Goal: Obtain resource: Download file/media

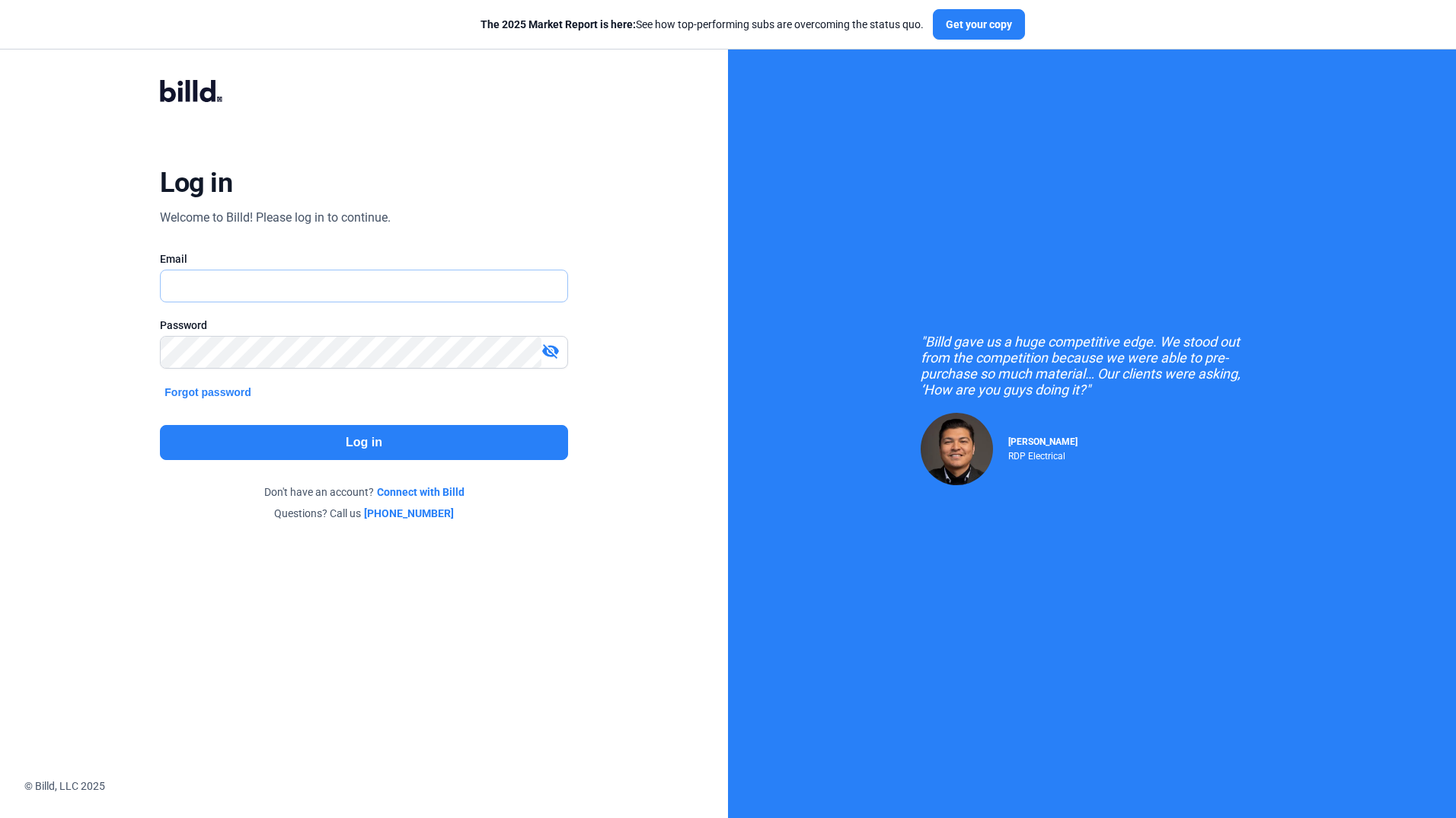
type input "[EMAIL_ADDRESS][DOMAIN_NAME]"
click at [330, 450] on button "Log in" at bounding box center [363, 442] width 407 height 35
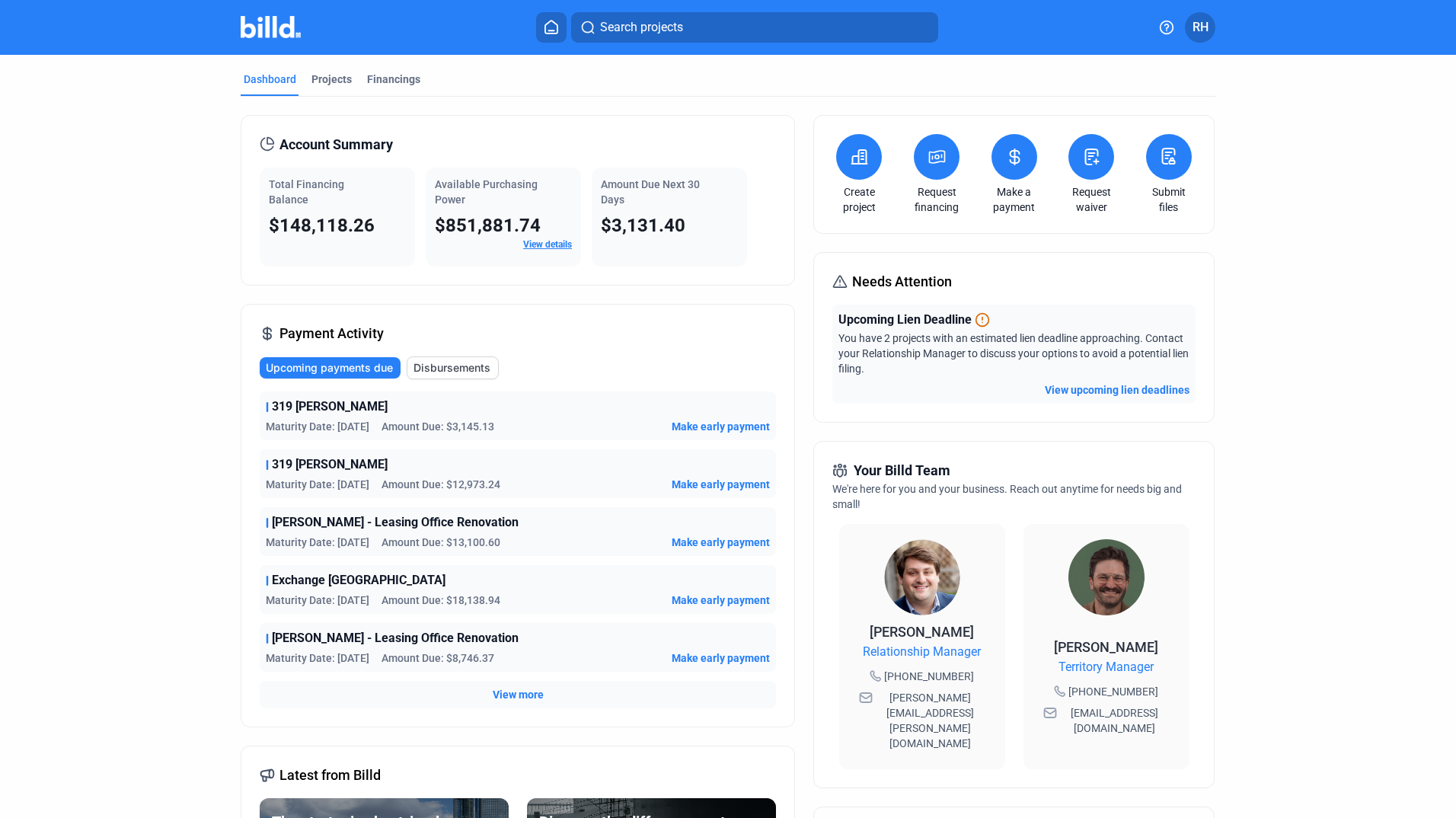
click at [500, 689] on span "View more" at bounding box center [519, 694] width 51 height 15
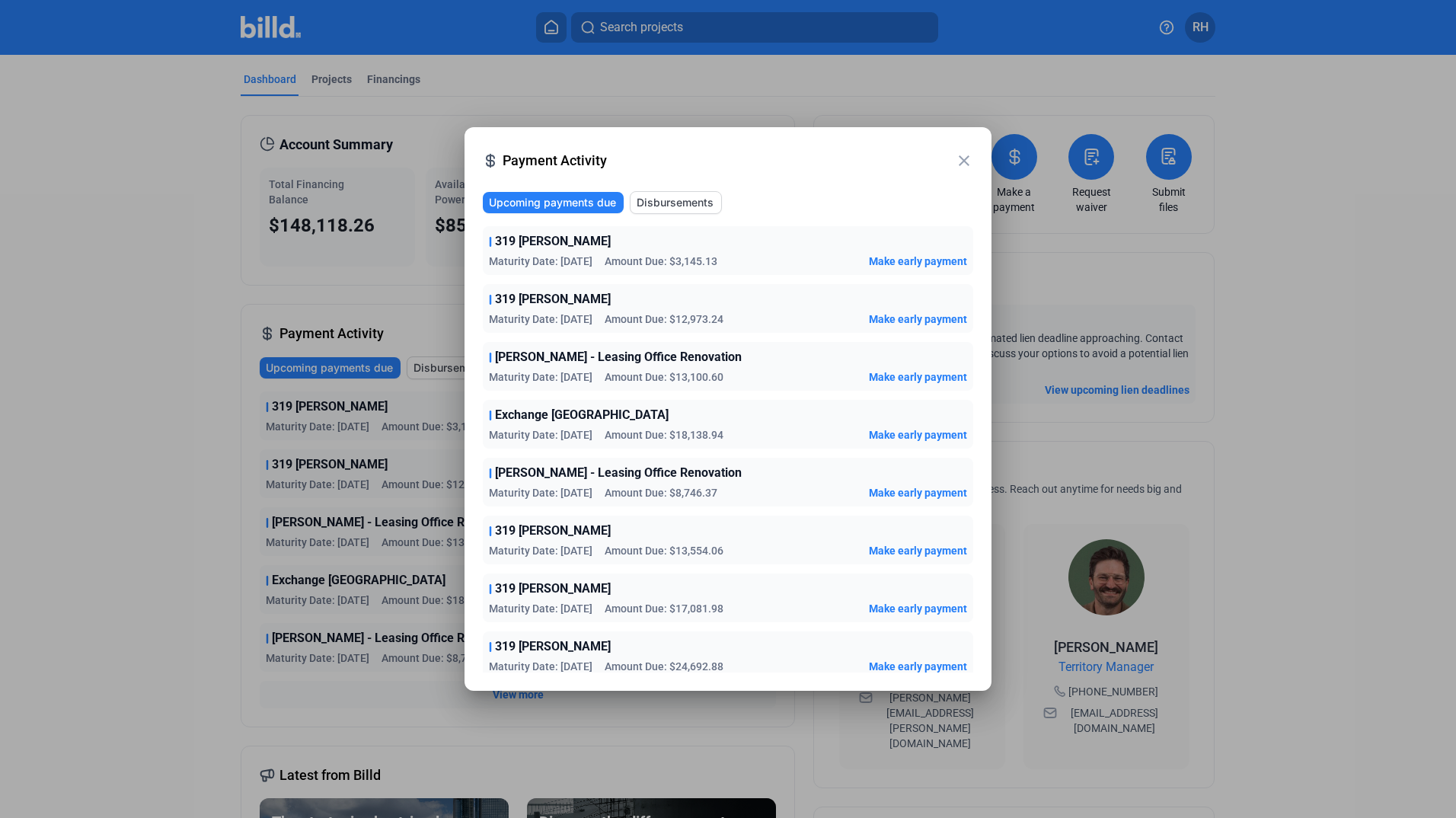
click at [695, 210] on button "Disbursements" at bounding box center [675, 202] width 92 height 22
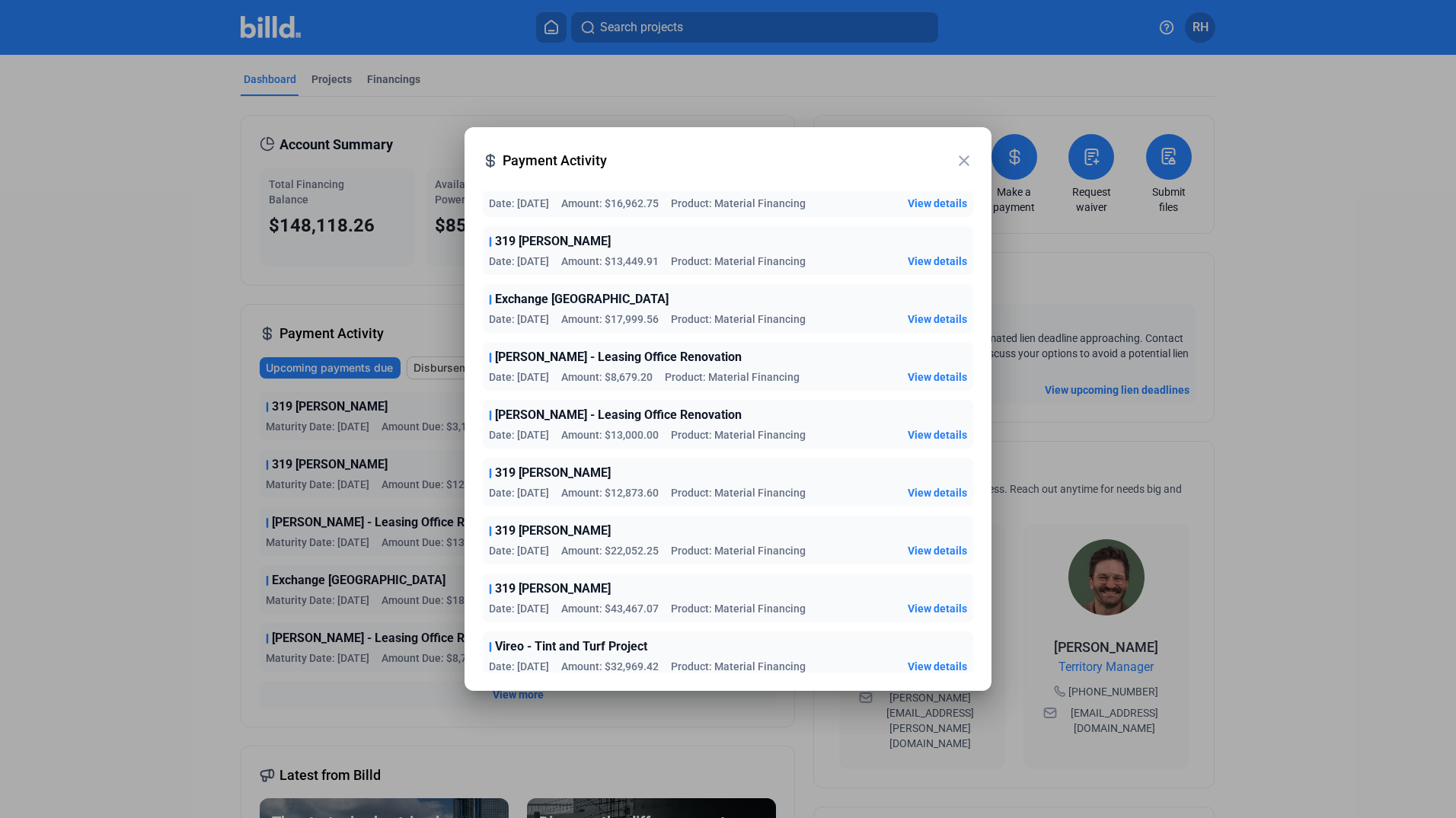
scroll to position [235, 0]
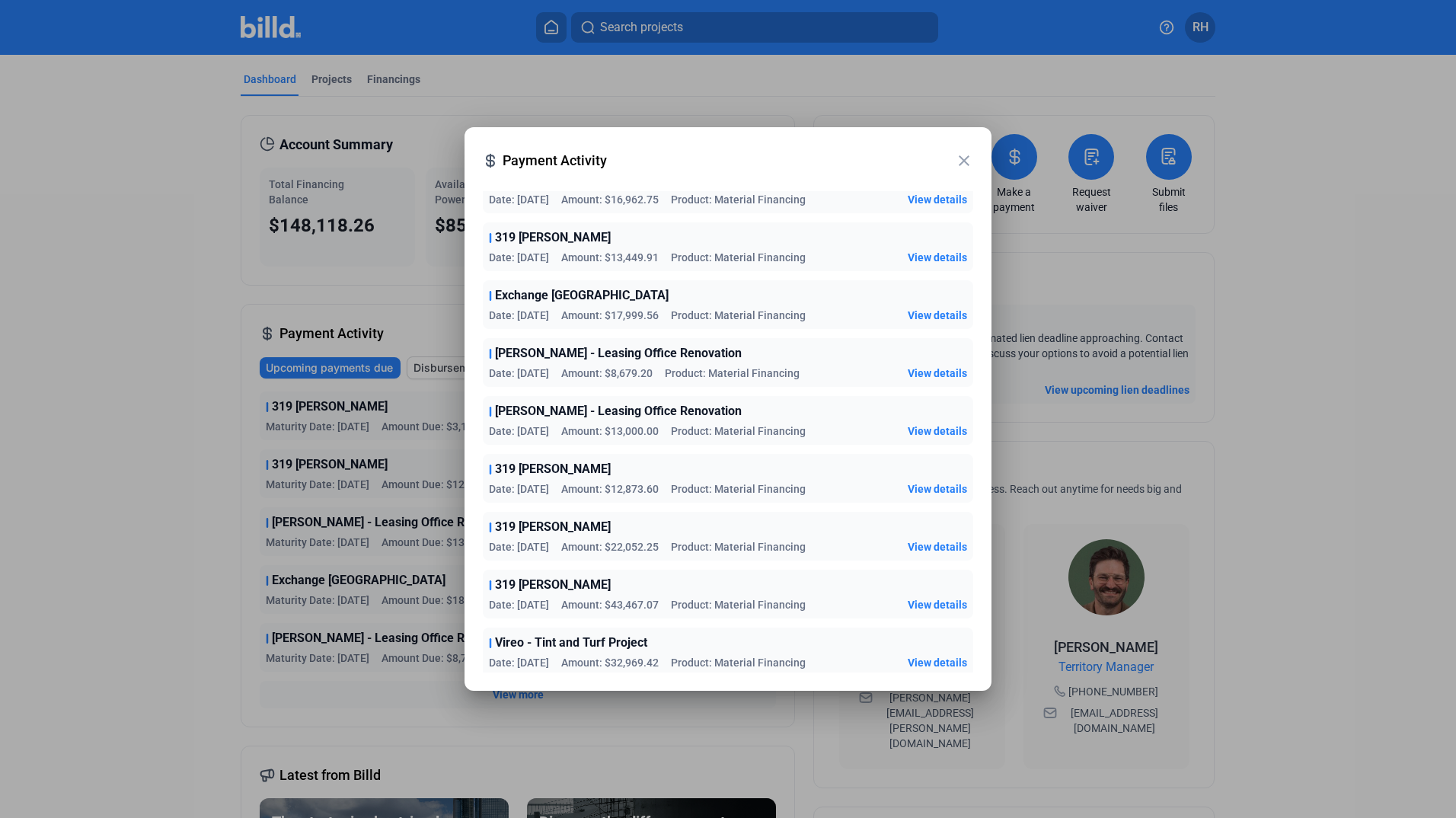
click at [938, 551] on span "View details" at bounding box center [937, 546] width 59 height 15
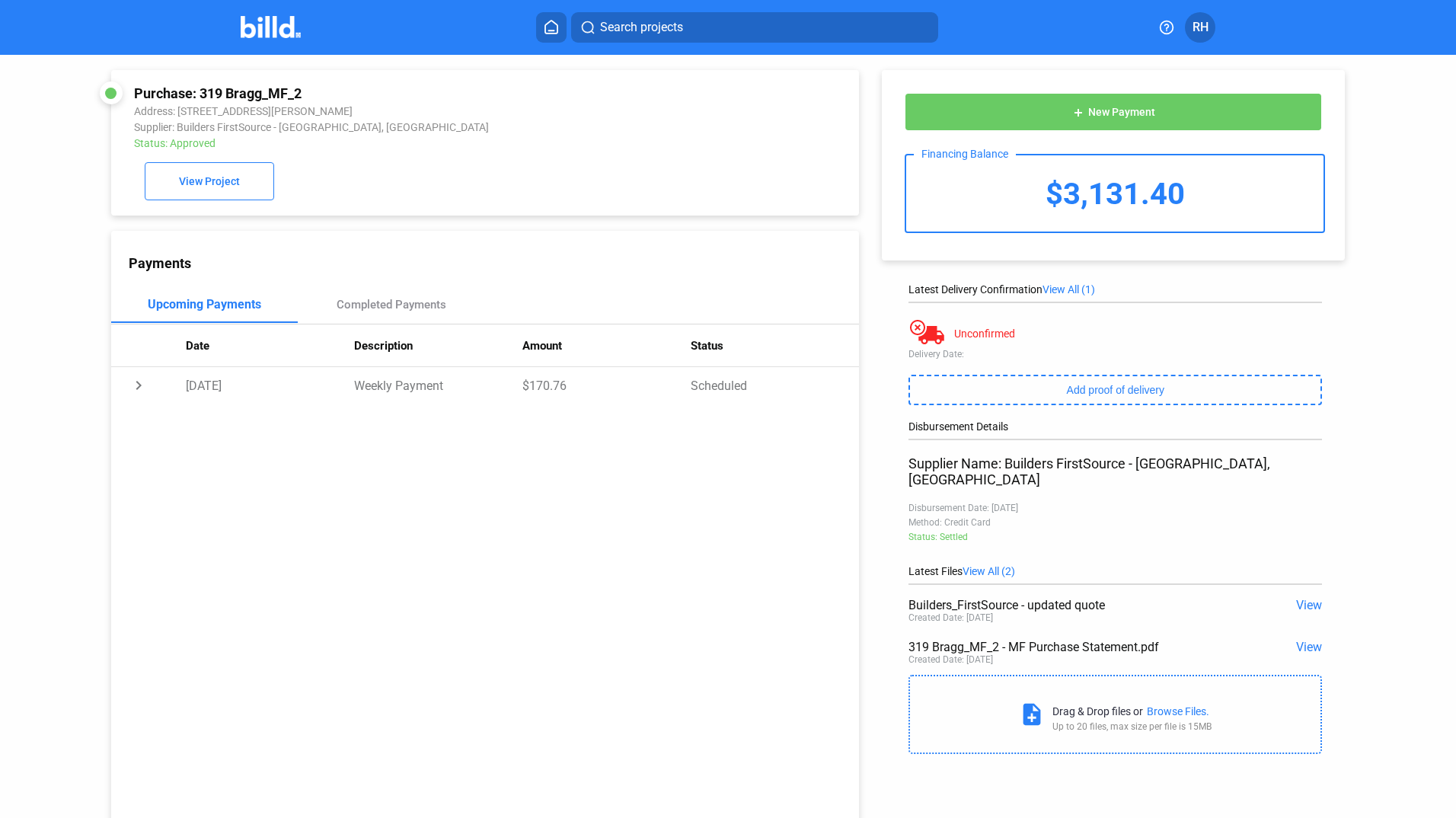
click at [1306, 597] on span "View" at bounding box center [1309, 604] width 26 height 14
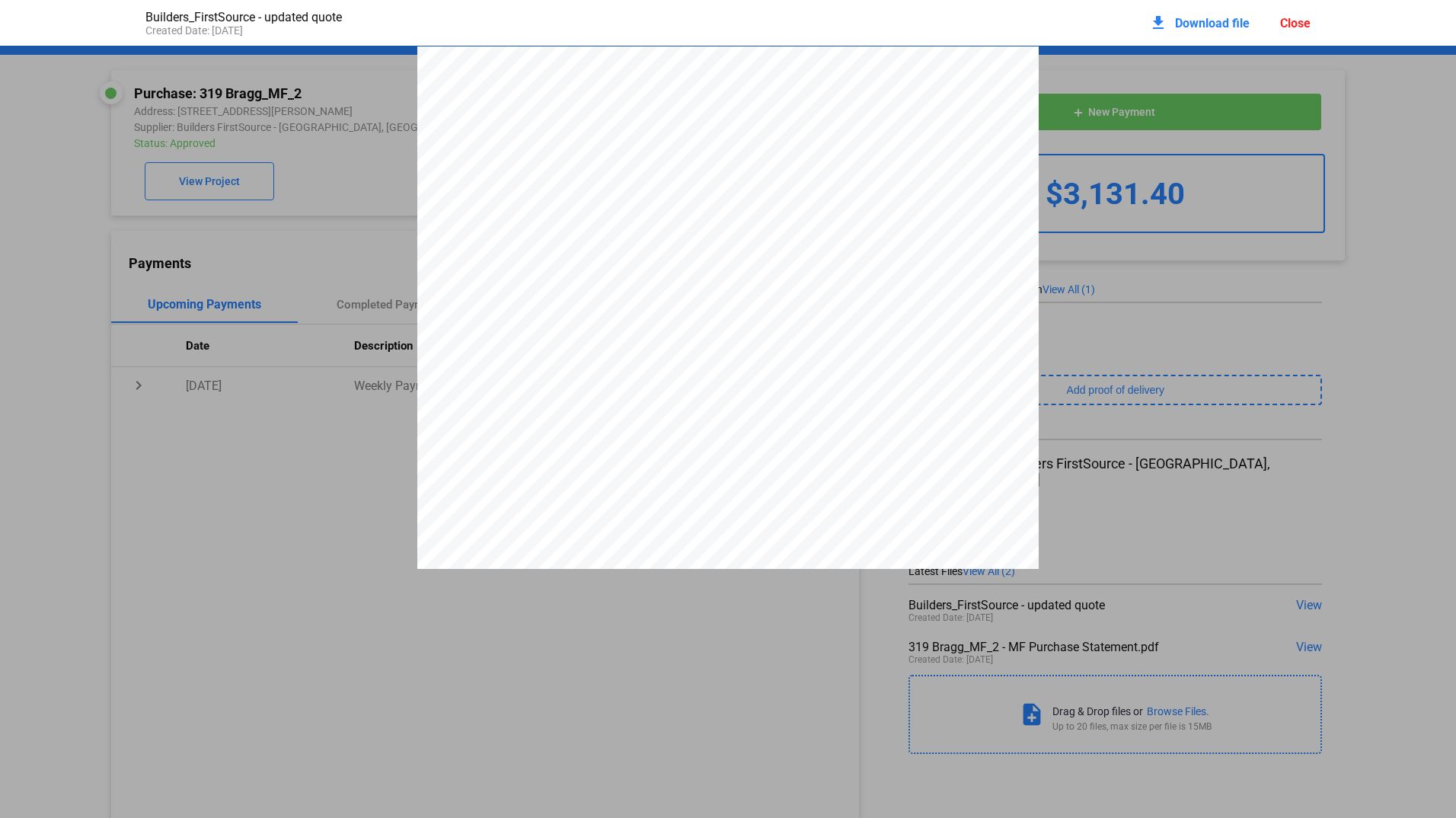
click at [1247, 155] on div "DATE QT NUMBER QUOTE JOB NO. CUSTOMER PO. COST CODE EST SHIP DATE CLERK # SHIPP…" at bounding box center [728, 448] width 1456 height 804
click at [985, 184] on div "DATE QT NUMBER QUOTE JOB NO. CUSTOMER PO. COST CODE EST SHIP DATE CLERK # SHIPP…" at bounding box center [728, 448] width 622 height 804
click at [1193, 29] on span "Download file" at bounding box center [1212, 23] width 75 height 14
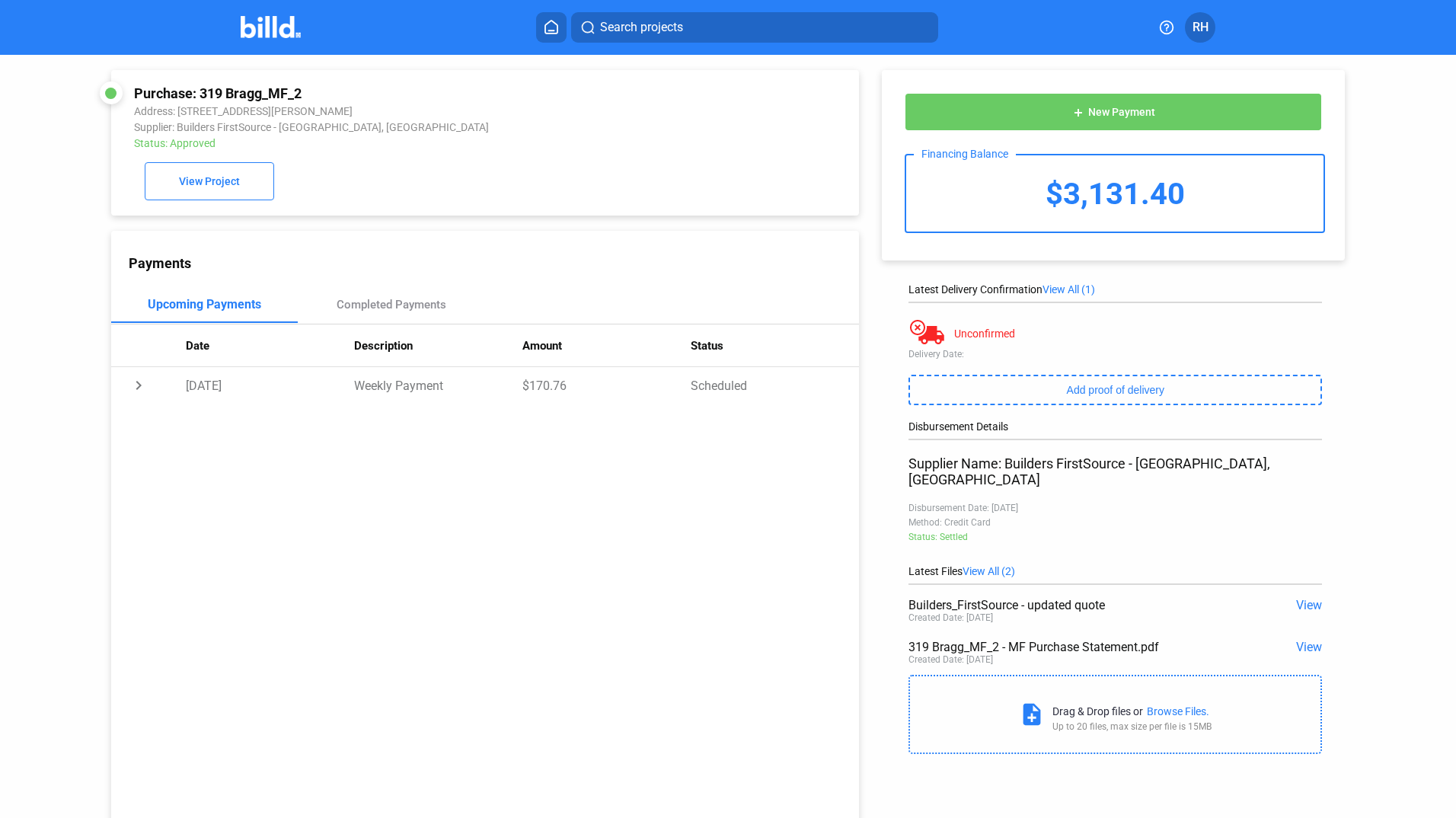
click at [708, 160] on div "Purchase: 319 Bragg_MF_2 Address: [STREET_ADDRESS][PERSON_NAME] Supplier: Build…" at bounding box center [485, 142] width 702 height 115
click at [1201, 25] on span "RH" at bounding box center [1201, 27] width 16 height 18
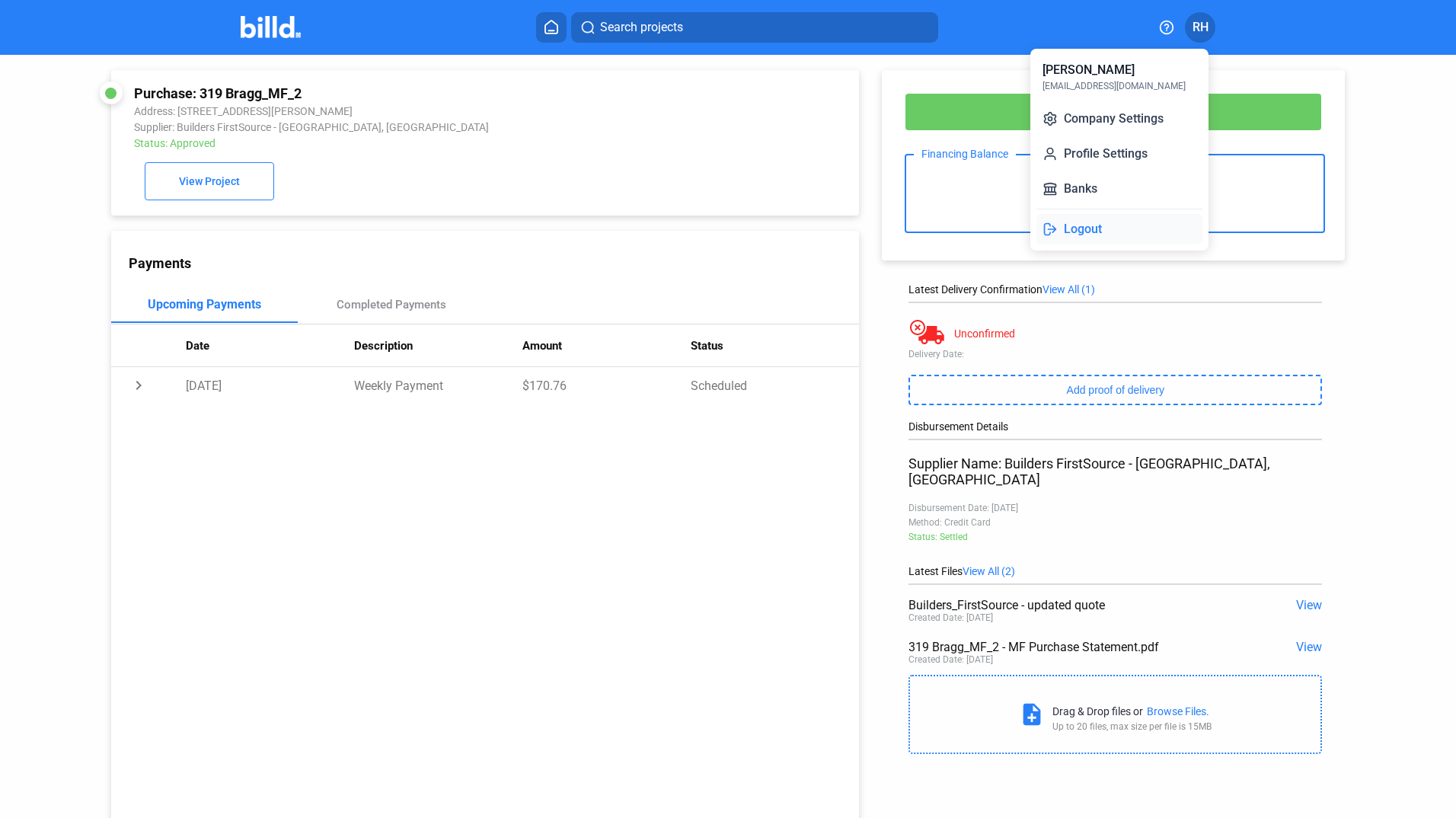
click at [1083, 230] on button "Logout" at bounding box center [1120, 229] width 166 height 31
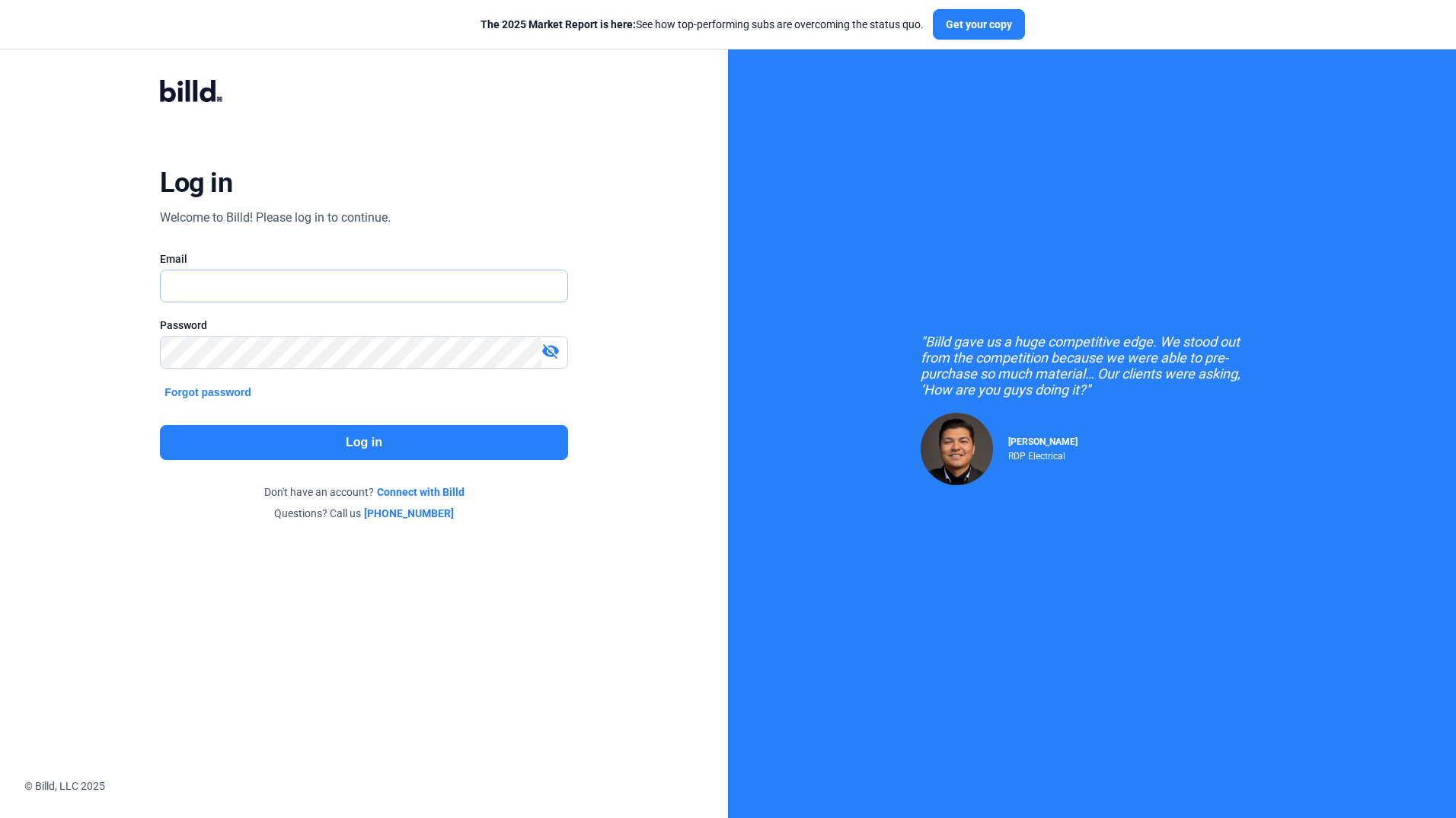
type input "[EMAIL_ADDRESS][DOMAIN_NAME]"
